Goal: Find specific page/section: Find specific page/section

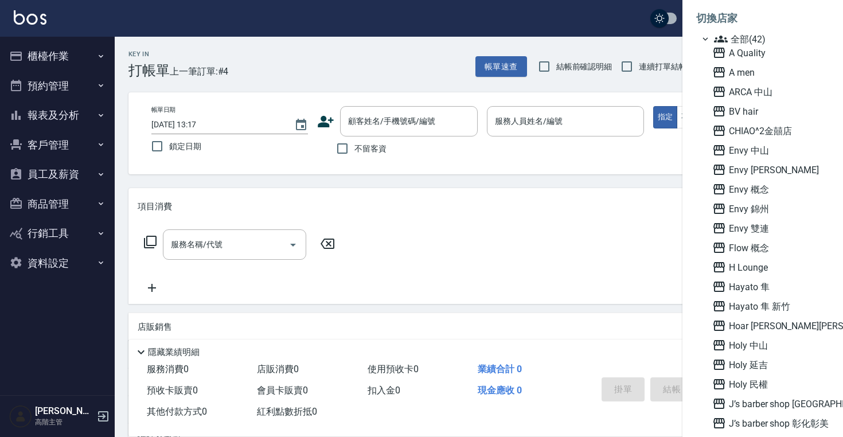
click at [65, 173] on div at bounding box center [421, 218] width 843 height 437
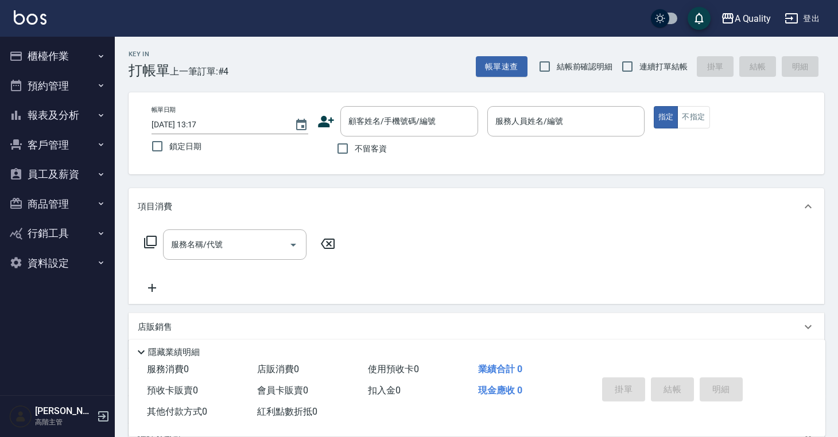
click at [65, 173] on button "員工及薪資" at bounding box center [58, 175] width 106 height 30
click at [67, 173] on button "員工及薪資" at bounding box center [58, 175] width 106 height 30
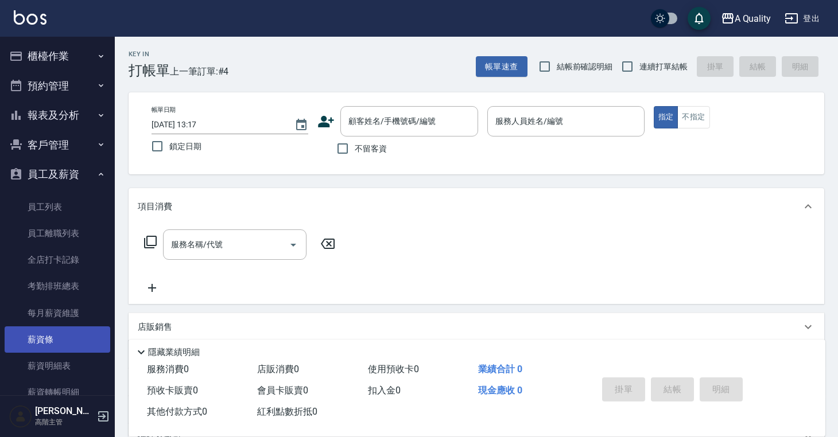
click at [60, 344] on link "薪資條" at bounding box center [58, 339] width 106 height 26
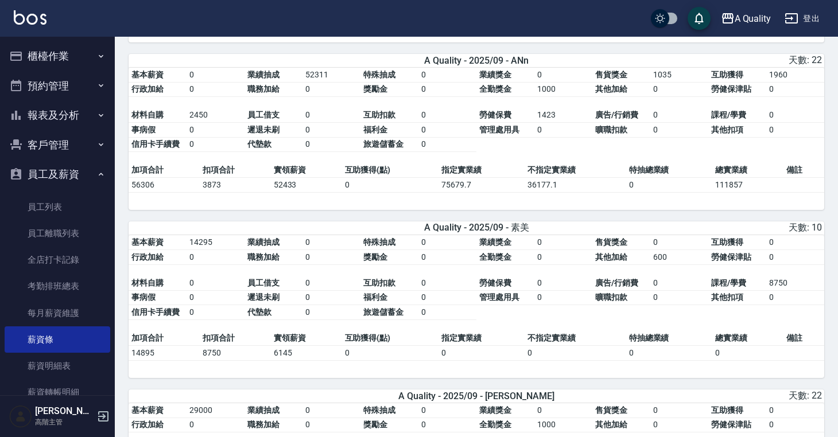
scroll to position [732, 0]
